Goal: Find specific page/section: Find specific page/section

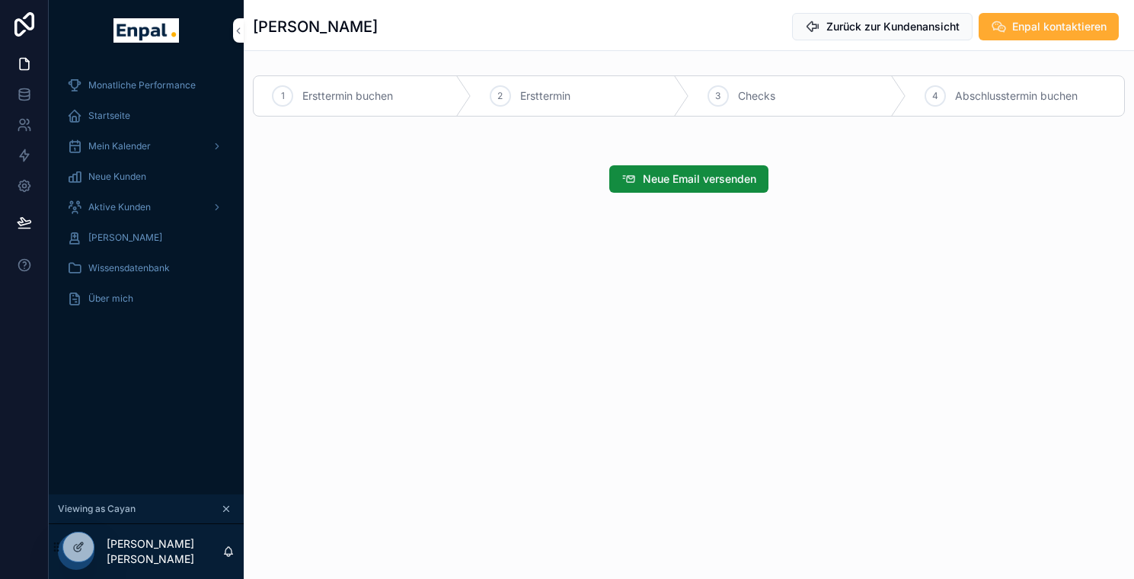
click at [0, 0] on icon at bounding box center [0, 0] width 0 height 0
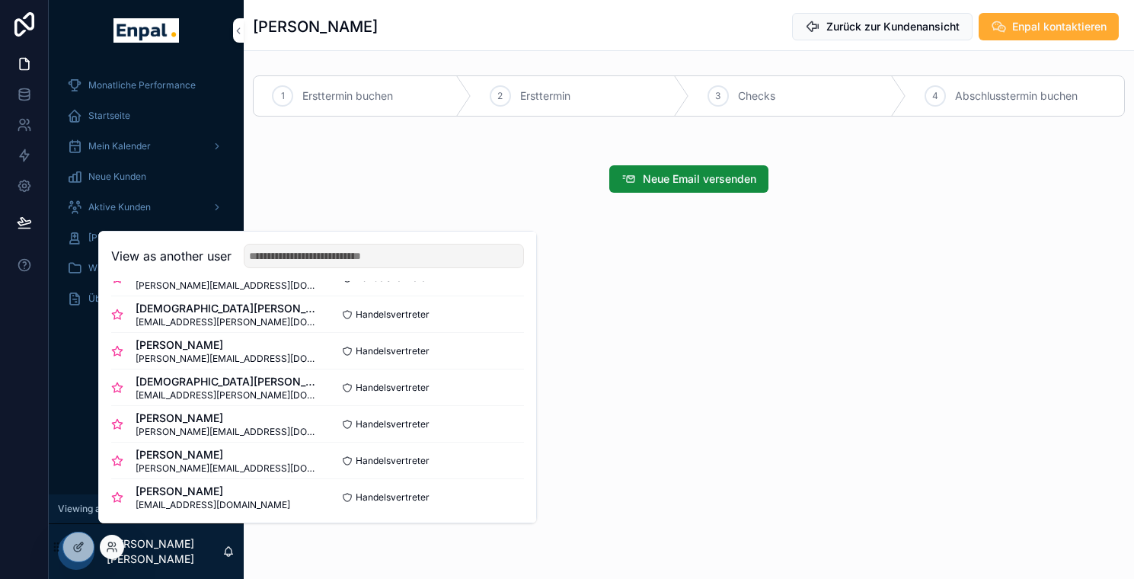
scroll to position [667, 0]
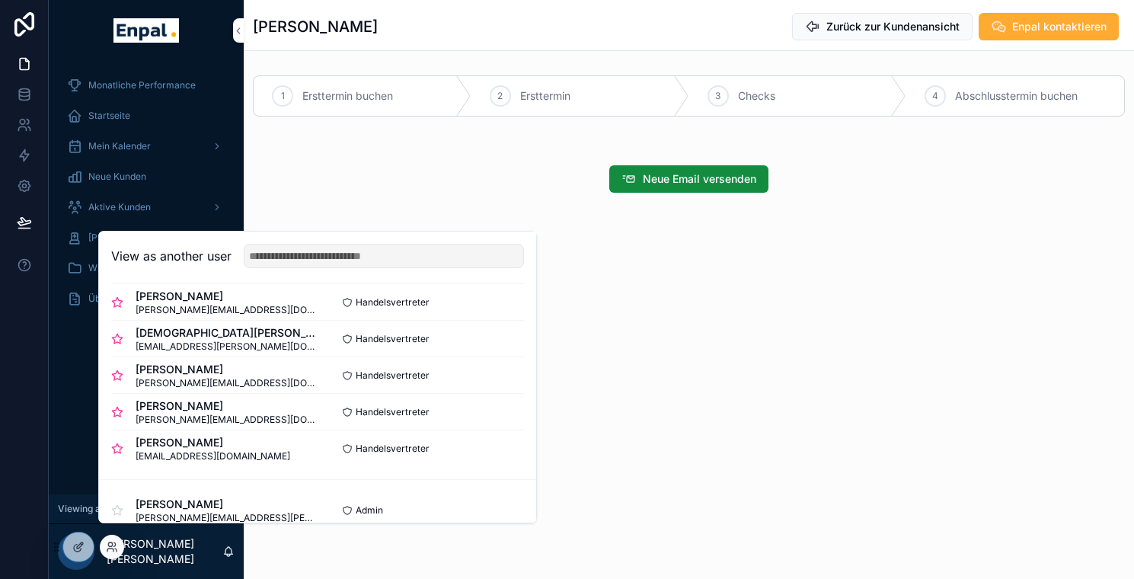
click at [0, 0] on button "Select" at bounding box center [0, 0] width 0 height 0
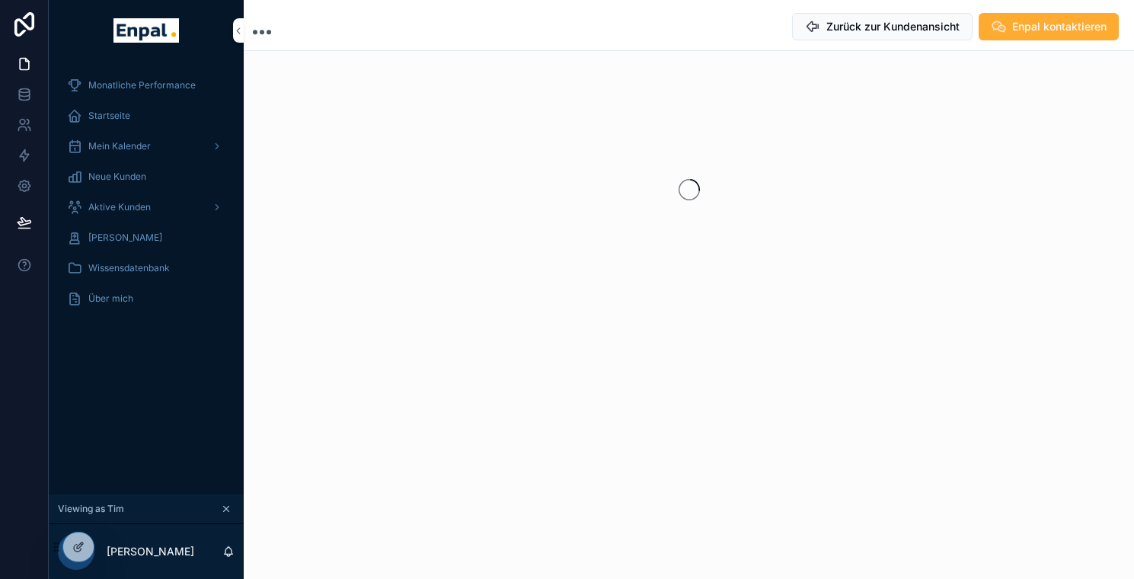
click at [161, 209] on div "Aktive Kunden" at bounding box center [146, 207] width 158 height 24
